Goal: Task Accomplishment & Management: Complete application form

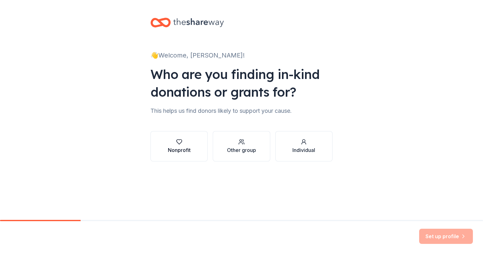
click at [181, 137] on button "Nonprofit" at bounding box center [179, 146] width 57 height 30
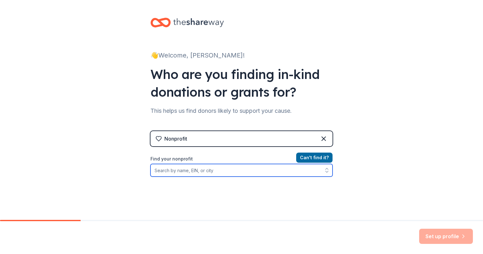
click at [216, 169] on input "Find your nonprofit" at bounding box center [242, 170] width 182 height 13
click at [213, 171] on input "Find your nonprofit" at bounding box center [242, 170] width 182 height 13
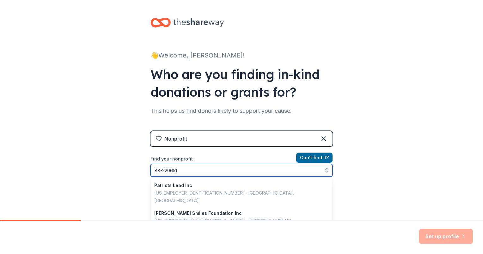
type input "[US_EMPLOYER_IDENTIFICATION_NUMBER]"
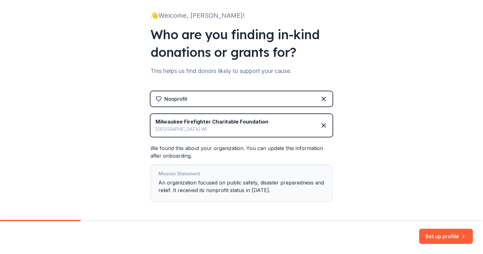
scroll to position [65, 0]
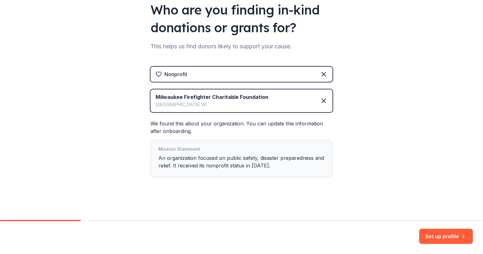
click at [263, 166] on div "Mission Statement An organization focused on public safety, disaster preparedne…" at bounding box center [241, 159] width 166 height 27
click at [261, 166] on div "Mission Statement An organization focused on public safety, disaster preparedne…" at bounding box center [241, 159] width 166 height 27
click at [264, 166] on div "Mission Statement An organization focused on public safety, disaster preparedne…" at bounding box center [241, 159] width 166 height 27
click at [444, 237] on button "Set up profile" at bounding box center [446, 236] width 54 height 15
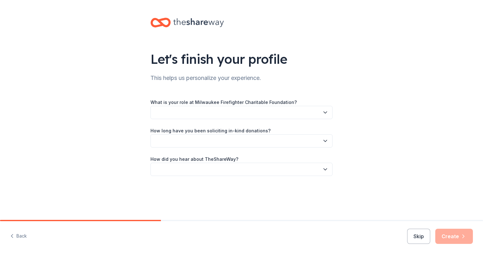
click at [415, 199] on div "Let's finish your profile This helps us personalize your experience. What is yo…" at bounding box center [241, 103] width 483 height 207
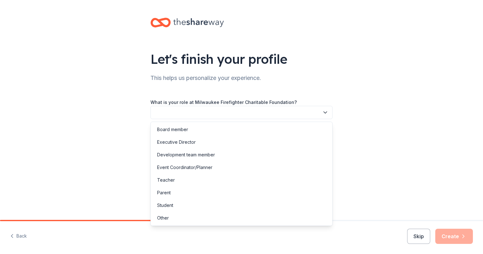
click at [325, 114] on icon "button" at bounding box center [325, 112] width 6 height 6
click at [182, 142] on div "Executive Director" at bounding box center [176, 143] width 39 height 8
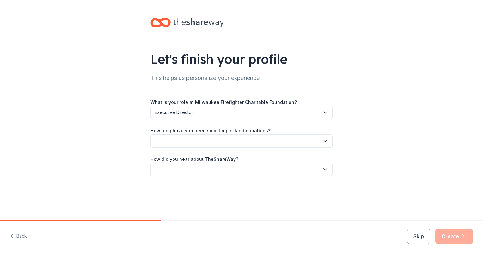
click at [324, 139] on icon "button" at bounding box center [325, 141] width 6 height 6
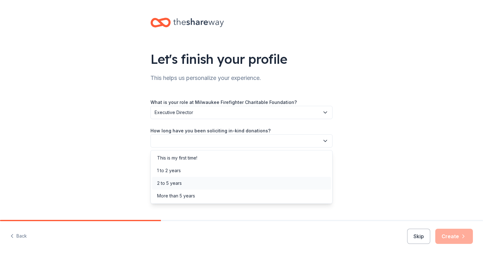
click at [180, 182] on div "2 to 5 years" at bounding box center [169, 184] width 25 height 8
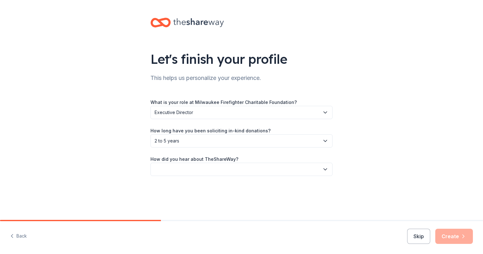
click at [328, 169] on icon "button" at bounding box center [325, 169] width 6 height 6
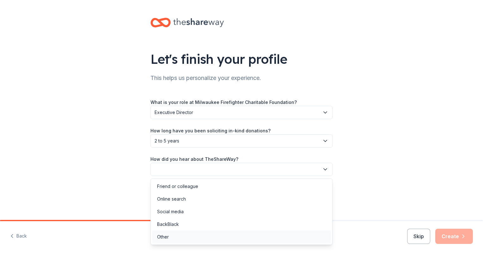
click at [182, 235] on div "Other" at bounding box center [241, 237] width 179 height 13
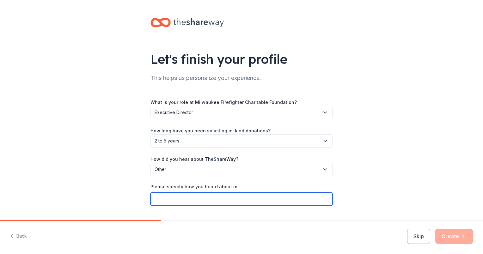
click at [185, 198] on input "Please specify how you heard about us:" at bounding box center [242, 199] width 182 height 13
type input "through best buy"
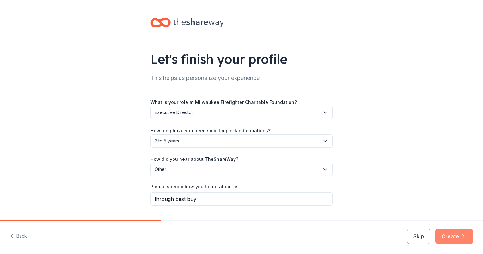
click at [448, 239] on button "Create" at bounding box center [455, 236] width 38 height 15
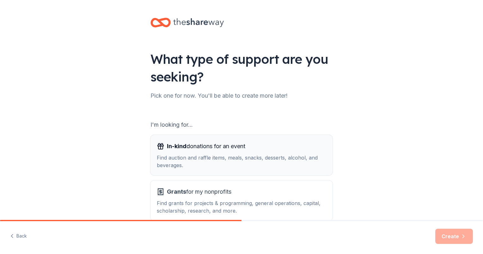
click at [198, 157] on div "Find auction and raffle items, meals, snacks, desserts, alcohol, and beverages." at bounding box center [242, 161] width 170 height 15
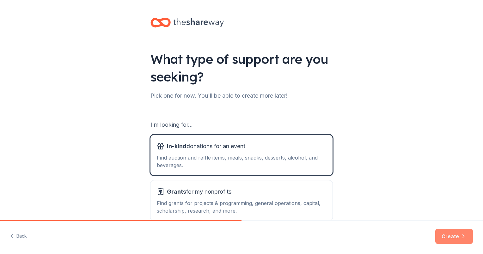
click at [456, 238] on button "Create" at bounding box center [455, 236] width 38 height 15
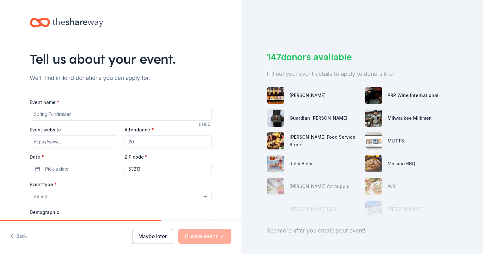
drag, startPoint x: 77, startPoint y: 113, endPoint x: 3, endPoint y: 119, distance: 73.4
click at [3, 119] on div "Tell us about your event. We'll find in-kind donations you can apply for. Event…" at bounding box center [121, 210] width 242 height 421
click at [70, 143] on input "Event website" at bounding box center [73, 141] width 87 height 13
click at [136, 142] on input "Attendance *" at bounding box center [168, 141] width 87 height 13
type input "600"
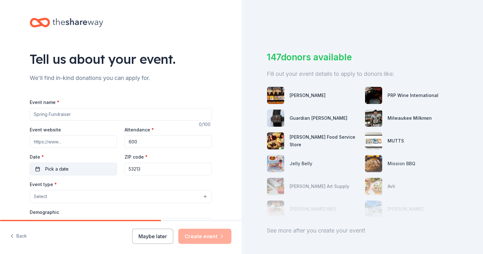
click at [82, 168] on button "Pick a date" at bounding box center [73, 169] width 87 height 13
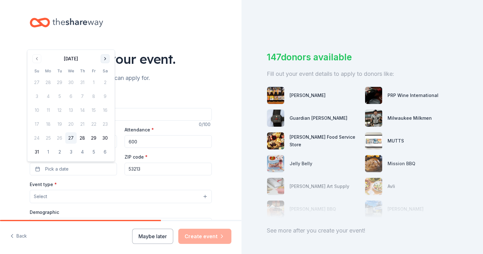
click at [105, 59] on button "Go to next month" at bounding box center [105, 58] width 9 height 9
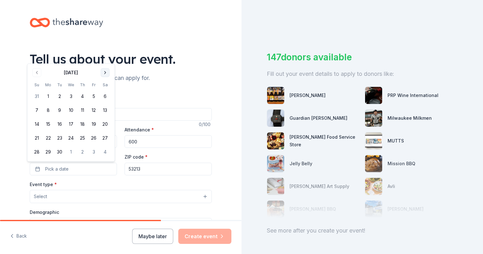
click at [106, 69] on button "Go to next month" at bounding box center [105, 72] width 9 height 9
click at [60, 110] on button "7" at bounding box center [59, 110] width 11 height 11
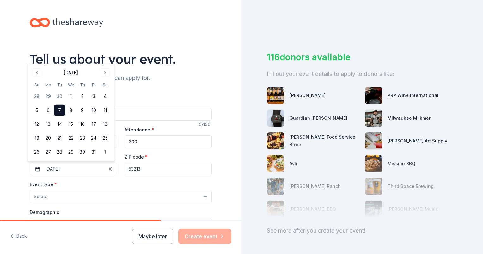
click at [195, 91] on div "Event name * 0 /100 Event website Attendance * 600 Date * [DATE] ZIP code * 532…" at bounding box center [121, 239] width 182 height 302
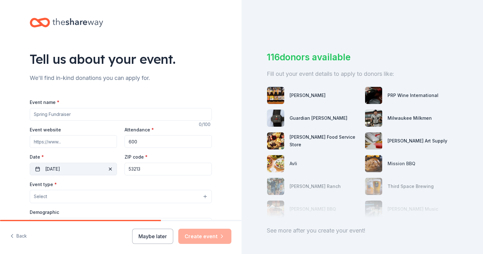
click at [107, 167] on span "button" at bounding box center [111, 169] width 8 height 8
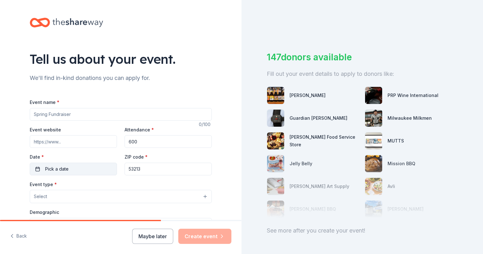
click at [77, 170] on button "Pick a date" at bounding box center [73, 169] width 87 height 13
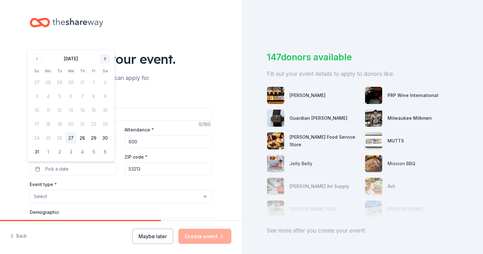
click at [104, 57] on button "Go to next month" at bounding box center [105, 58] width 9 height 9
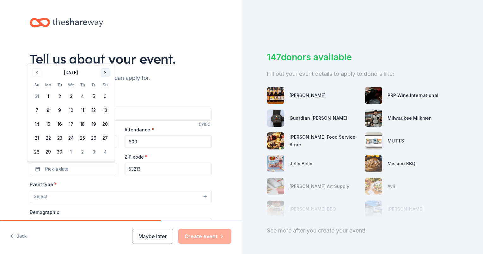
click at [104, 57] on div "Tell us about your event." at bounding box center [121, 59] width 182 height 18
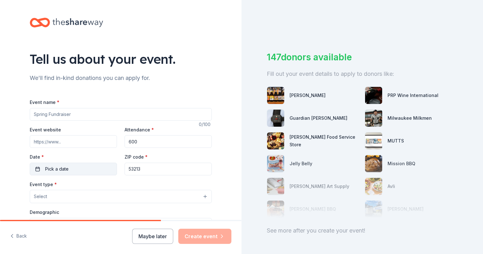
click at [87, 173] on button "Pick a date" at bounding box center [73, 169] width 87 height 13
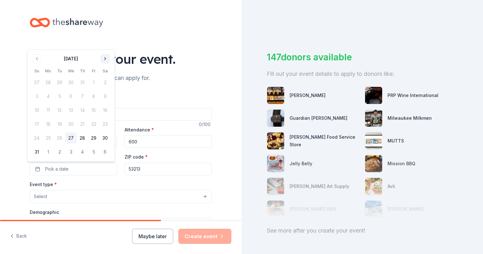
click at [105, 59] on button "Go to next month" at bounding box center [105, 58] width 9 height 9
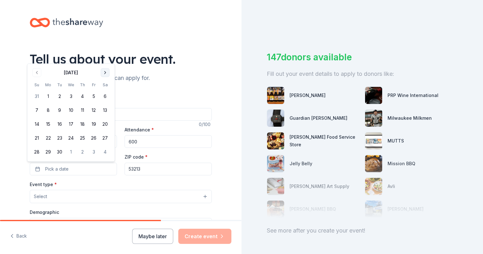
click at [105, 72] on button "Go to next month" at bounding box center [105, 72] width 9 height 9
click at [37, 125] on button "12" at bounding box center [36, 124] width 11 height 11
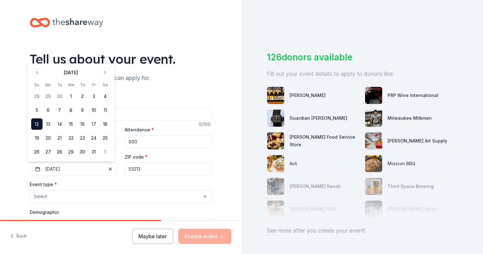
click at [67, 195] on button "Select" at bounding box center [121, 196] width 182 height 13
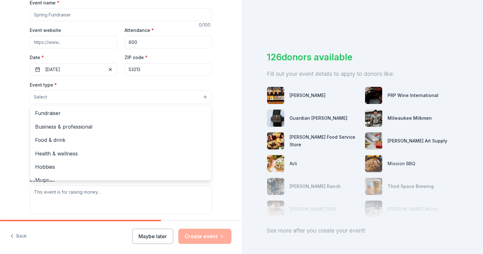
scroll to position [100, 0]
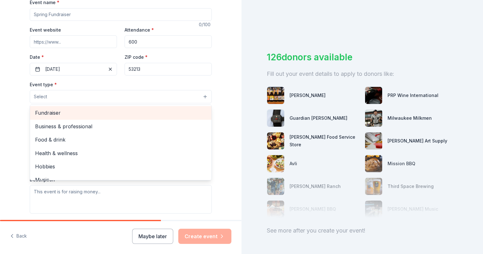
click at [53, 111] on span "Fundraiser" at bounding box center [120, 113] width 171 height 8
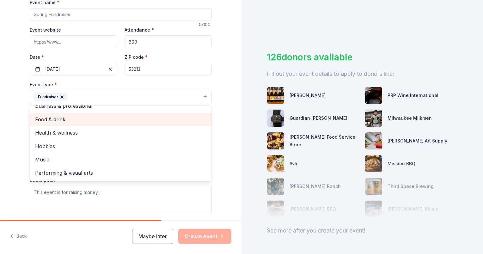
scroll to position [0, 0]
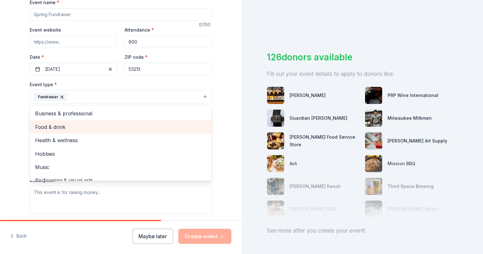
click at [76, 127] on span "Food & drink" at bounding box center [120, 127] width 171 height 8
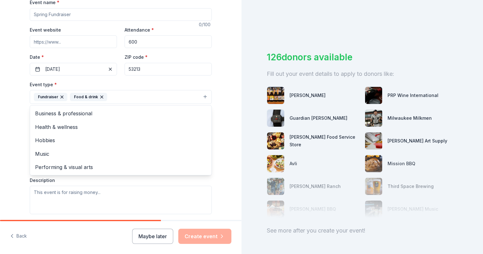
click at [226, 93] on div "Tell us about your event. We'll find in-kind donations you can apply for. Event…" at bounding box center [121, 111] width 242 height 422
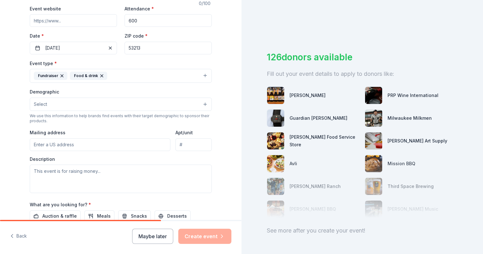
scroll to position [123, 0]
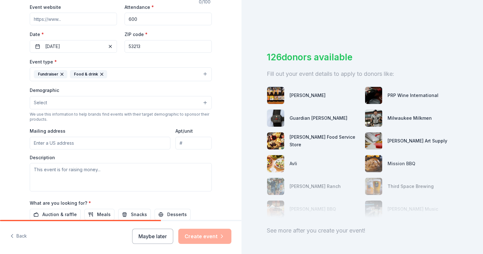
click at [180, 102] on button "Select" at bounding box center [121, 102] width 182 height 13
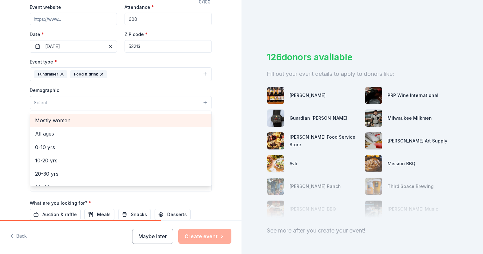
scroll to position [0, 0]
click at [44, 119] on span "All genders" at bounding box center [120, 119] width 171 height 8
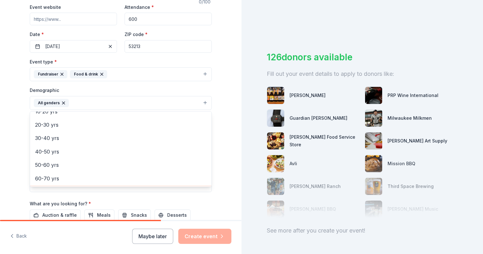
scroll to position [61, 0]
click at [85, 125] on span "20-30 yrs" at bounding box center [120, 125] width 171 height 8
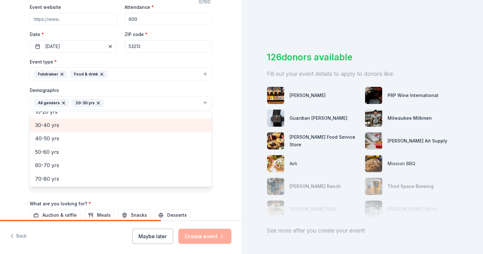
click at [83, 122] on span "30-40 yrs" at bounding box center [120, 125] width 171 height 8
click at [82, 124] on span "40-50 yrs" at bounding box center [120, 125] width 171 height 8
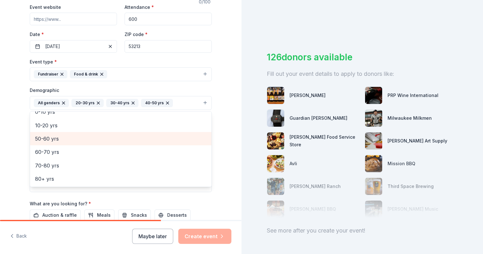
click at [77, 139] on span "50-60 yrs" at bounding box center [120, 139] width 171 height 8
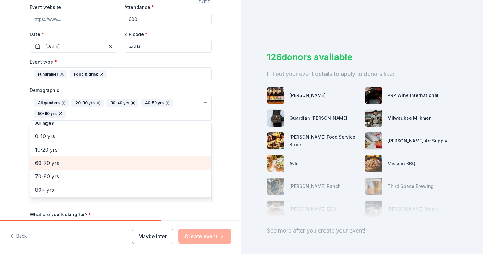
click at [71, 162] on span "60-70 yrs" at bounding box center [120, 163] width 171 height 8
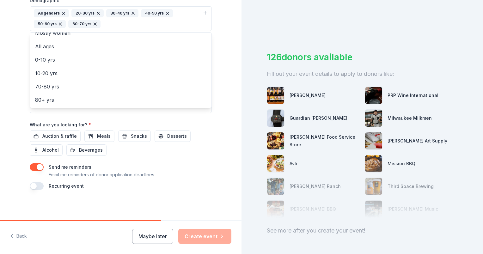
click at [215, 151] on div "Tell us about your event. We'll find in-kind donations you can apply for. Event…" at bounding box center [121, 3] width 202 height 433
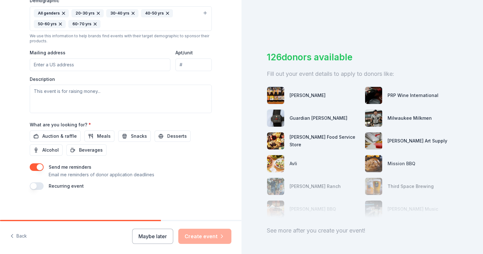
click at [80, 65] on input "Mailing address" at bounding box center [100, 65] width 141 height 13
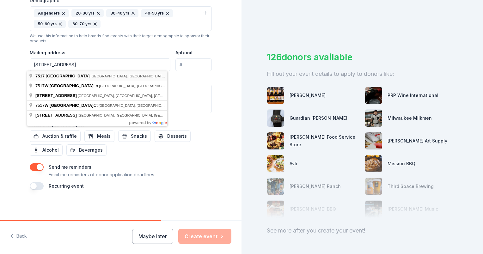
type input "[STREET_ADDRESS]"
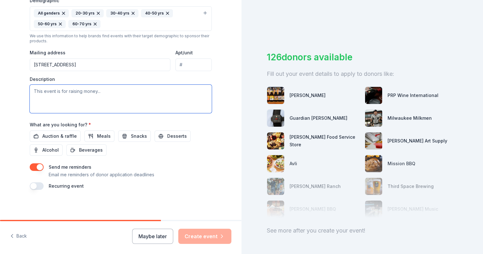
click at [62, 89] on textarea at bounding box center [121, 99] width 182 height 28
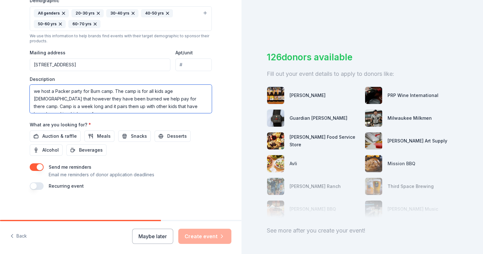
click at [174, 106] on textarea "we host a Packer party for Burn camp. The camp is for all kids age [DEMOGRAPHIC…" at bounding box center [121, 99] width 182 height 28
click at [192, 107] on textarea "we host a Packer party for Burn camp. The camp is for all kids age [DEMOGRAPHIC…" at bounding box center [121, 99] width 182 height 28
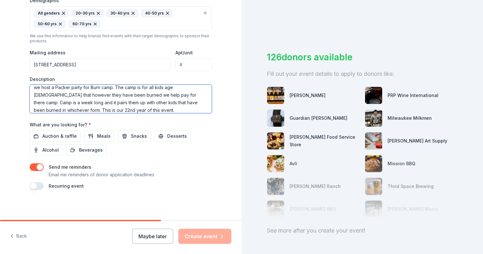
scroll to position [0, 0]
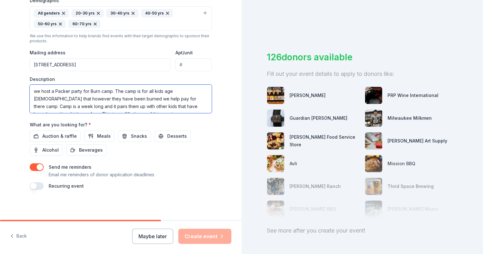
drag, startPoint x: 36, startPoint y: 91, endPoint x: 24, endPoint y: 92, distance: 12.8
click at [24, 92] on div "Tell us about your event. We'll find in-kind donations you can apply for. Event…" at bounding box center [121, 3] width 202 height 433
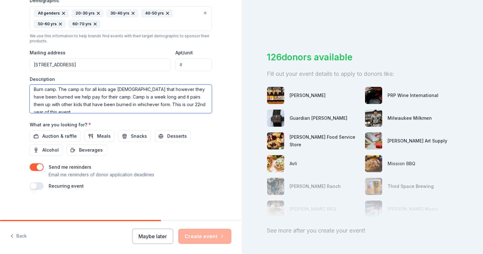
scroll to position [15, 0]
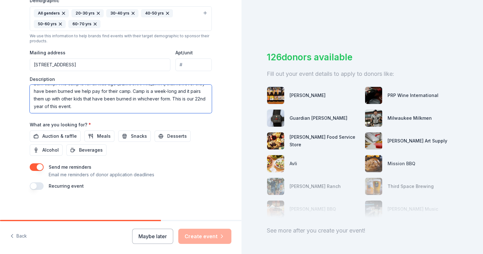
click at [152, 99] on textarea "Local 215 Professional firefighters Charitable Foundation host a Packer party f…" at bounding box center [121, 99] width 182 height 28
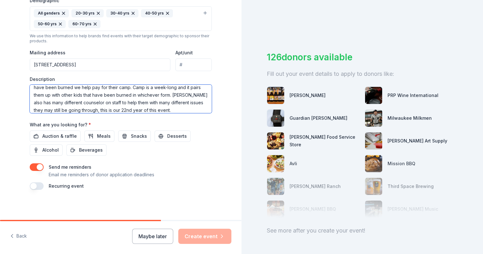
click at [144, 110] on textarea "Local 215 Professional firefighters Charitable Foundation host a Packer party f…" at bounding box center [121, 99] width 182 height 28
click at [151, 110] on textarea "Local 215 Professional firefighters Charitable Foundation host a Packer party f…" at bounding box center [121, 99] width 182 height 28
paste textarea "[URL][DOMAIN_NAME]"
type textarea "Local 215 Professional firefighters Charitable Foundation host a Packer party f…"
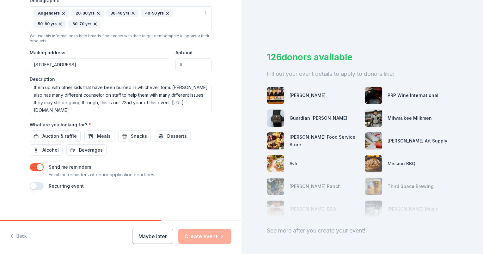
click at [215, 169] on div "Tell us about your event. We'll find in-kind donations you can apply for. Event…" at bounding box center [121, 3] width 202 height 433
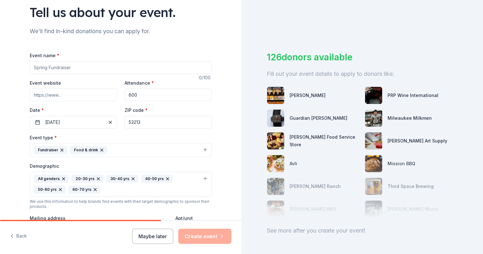
scroll to position [46, 0]
click at [69, 95] on input "Event website" at bounding box center [73, 95] width 87 height 13
paste input "[URL][DOMAIN_NAME]"
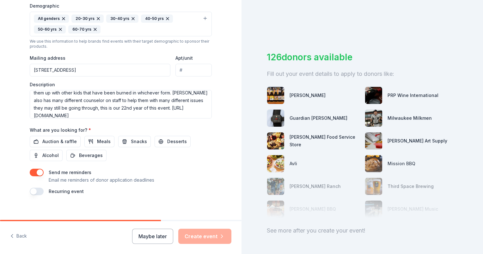
scroll to position [213, 0]
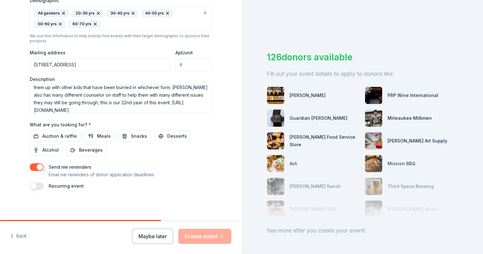
type input "[URL][DOMAIN_NAME]"
click at [212, 238] on div "Maybe later Create event" at bounding box center [181, 236] width 99 height 15
click at [183, 201] on div "Tell us about your event. We'll find in-kind donations you can apply for. Event…" at bounding box center [121, 3] width 202 height 433
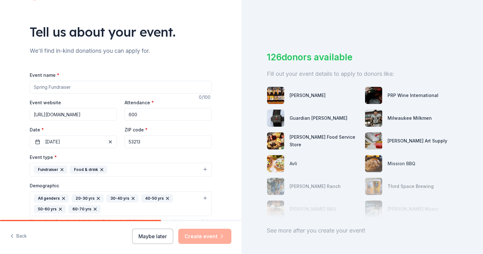
scroll to position [27, 0]
click at [71, 88] on input "Event name *" at bounding box center [121, 88] width 182 height 13
click at [34, 88] on input "packer party for burn camp" at bounding box center [121, 88] width 182 height 13
click at [49, 88] on input "Packer party for burn camp" at bounding box center [121, 88] width 182 height 13
click at [69, 87] on input "Packer Party for burn camp" at bounding box center [121, 88] width 182 height 13
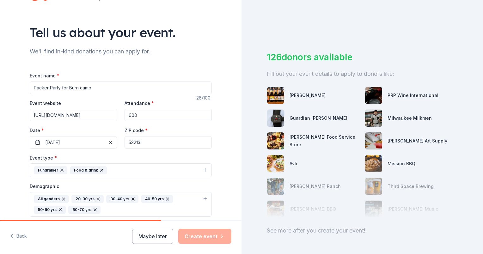
click at [79, 87] on input "Packer Party for Burn camp" at bounding box center [121, 88] width 182 height 13
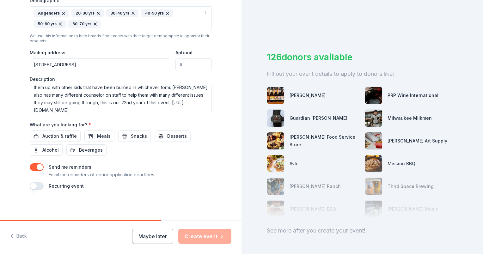
type input "Packer Party for Burn Camp"
click at [177, 183] on div "Recurring event" at bounding box center [121, 187] width 182 height 8
click at [205, 244] on div "Maybe later Create event" at bounding box center [181, 236] width 99 height 15
click at [212, 238] on div "Maybe later Create event" at bounding box center [181, 236] width 99 height 15
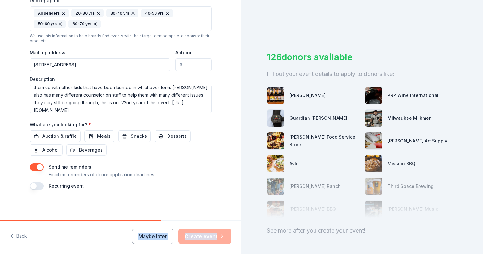
click at [212, 238] on div "Maybe later Create event" at bounding box center [181, 236] width 99 height 15
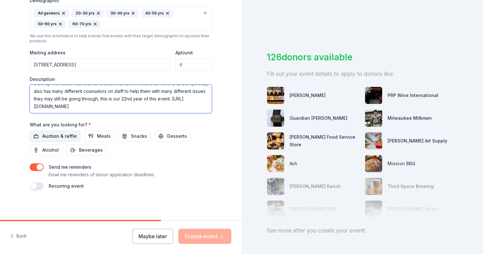
type textarea "Local 215 Professional firefighters Charitable Foundation host a Packer party f…"
click at [63, 135] on span "Auction & raffle" at bounding box center [59, 137] width 34 height 8
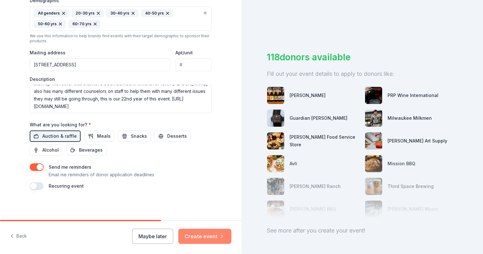
click at [201, 236] on button "Create event" at bounding box center [204, 236] width 53 height 15
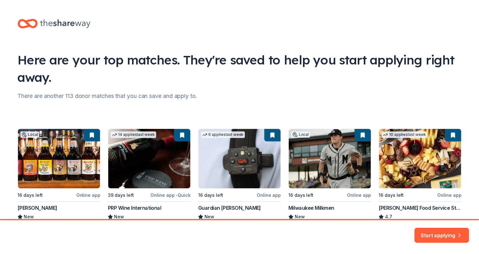
scroll to position [46, 0]
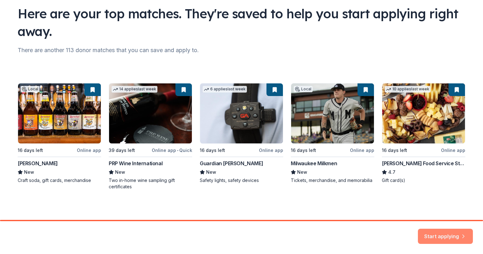
click at [438, 234] on button "Start applying" at bounding box center [445, 232] width 55 height 15
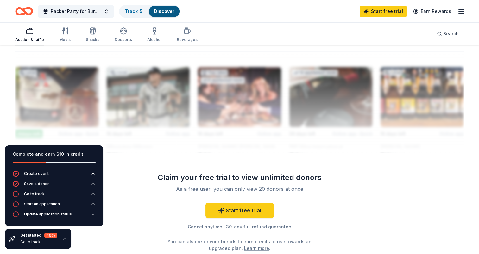
scroll to position [553, 0]
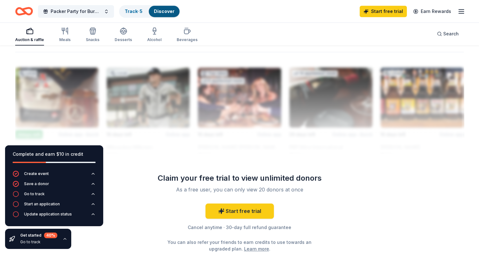
click at [280, 125] on div at bounding box center [239, 102] width 448 height 101
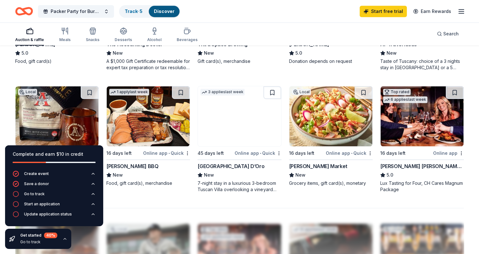
scroll to position [394, 0]
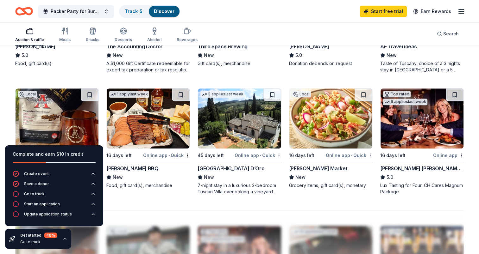
click at [413, 125] on img at bounding box center [421, 119] width 83 height 60
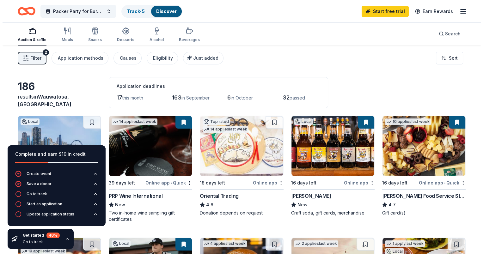
scroll to position [0, 0]
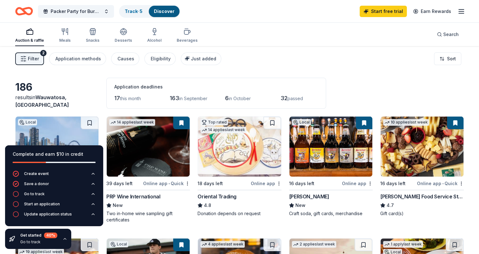
click at [32, 57] on span "Filter" at bounding box center [33, 59] width 11 height 8
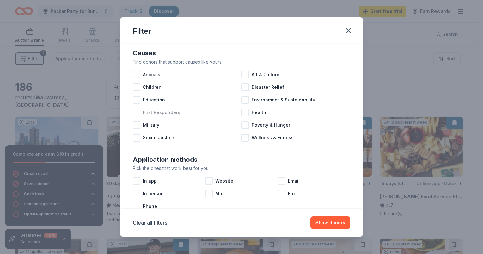
scroll to position [5, 0]
click at [137, 113] on div at bounding box center [137, 113] width 8 height 8
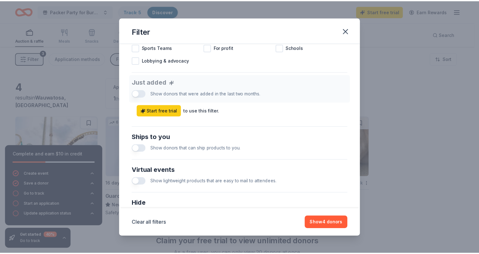
scroll to position [293, 0]
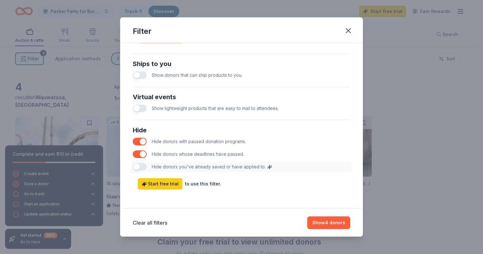
click at [138, 142] on button "button" at bounding box center [140, 142] width 14 height 8
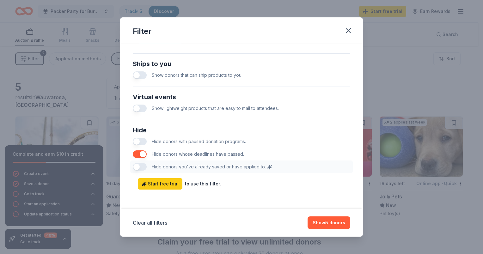
click at [138, 154] on button "button" at bounding box center [140, 155] width 14 height 8
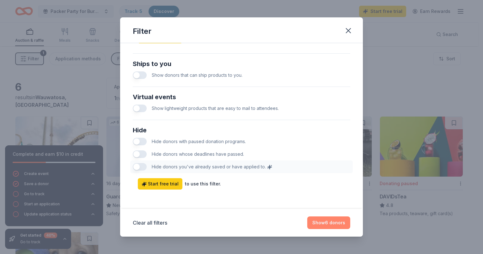
click at [323, 224] on button "Show 6 donors" at bounding box center [328, 223] width 43 height 13
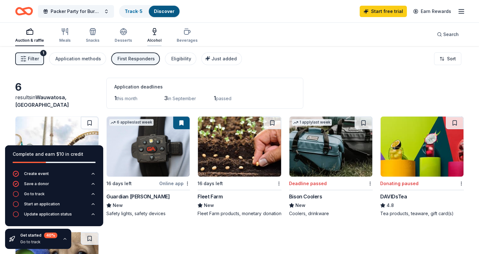
click at [153, 31] on icon "button" at bounding box center [154, 30] width 3 height 4
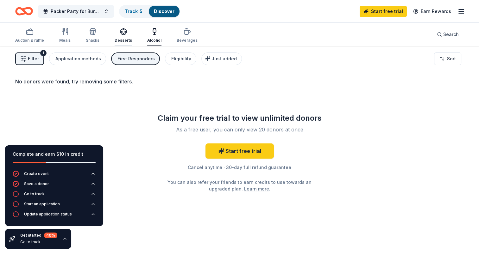
click at [123, 32] on icon "button" at bounding box center [124, 32] width 8 height 8
click at [132, 60] on div "First Responders" at bounding box center [135, 59] width 37 height 8
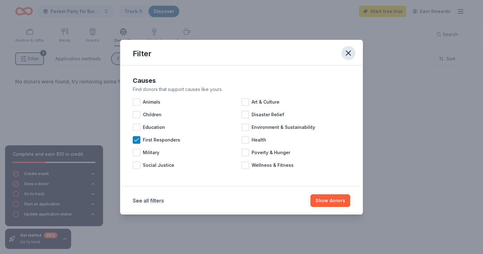
click at [346, 57] on icon "button" at bounding box center [348, 53] width 9 height 9
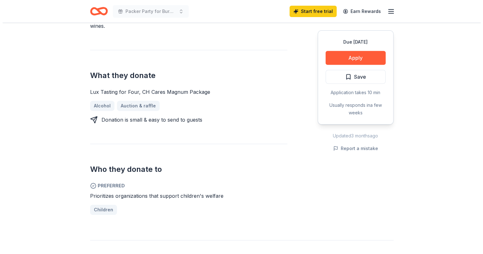
scroll to position [260, 0]
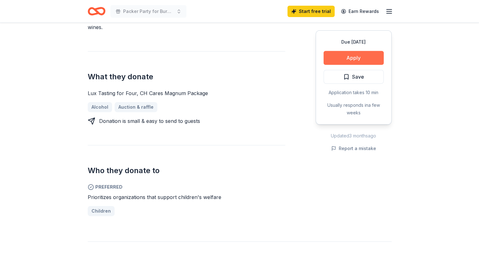
click at [357, 59] on button "Apply" at bounding box center [353, 58] width 60 height 14
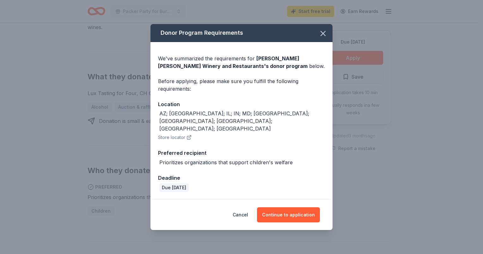
click at [248, 121] on div "AZ; FL; IL; IN; MD; MI; MO; OH; VA; WI" at bounding box center [242, 121] width 166 height 23
click at [290, 209] on button "Continue to application" at bounding box center [288, 215] width 63 height 15
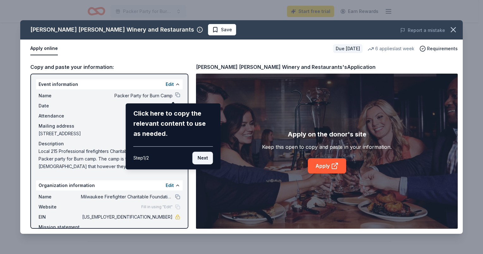
click at [206, 156] on button "Next" at bounding box center [203, 158] width 21 height 13
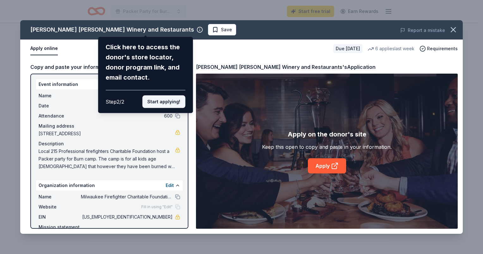
click at [170, 100] on button "Start applying!" at bounding box center [163, 102] width 43 height 13
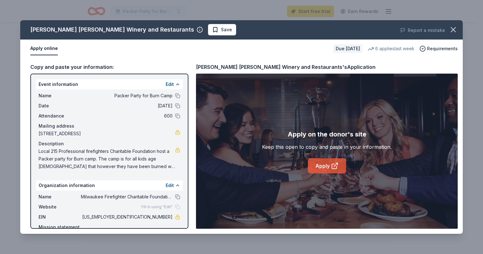
click at [326, 164] on link "Apply" at bounding box center [327, 165] width 38 height 15
